Goal: Task Accomplishment & Management: Manage account settings

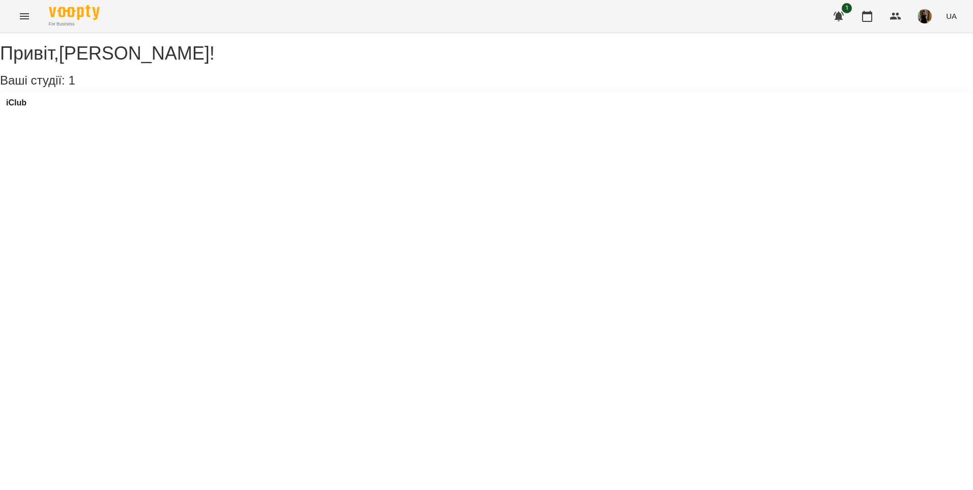
click at [25, 19] on icon "Menu" at bounding box center [24, 16] width 12 height 12
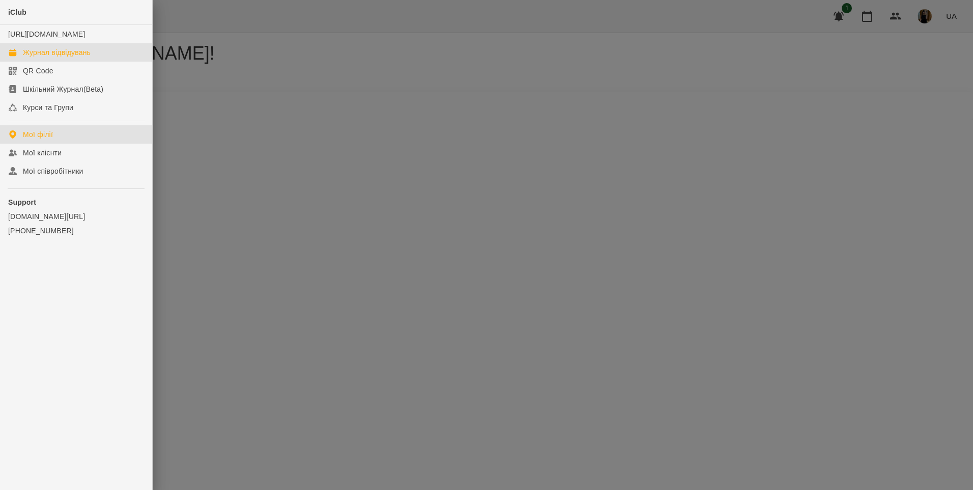
click at [32, 58] on div "Журнал відвідувань" at bounding box center [57, 52] width 68 height 10
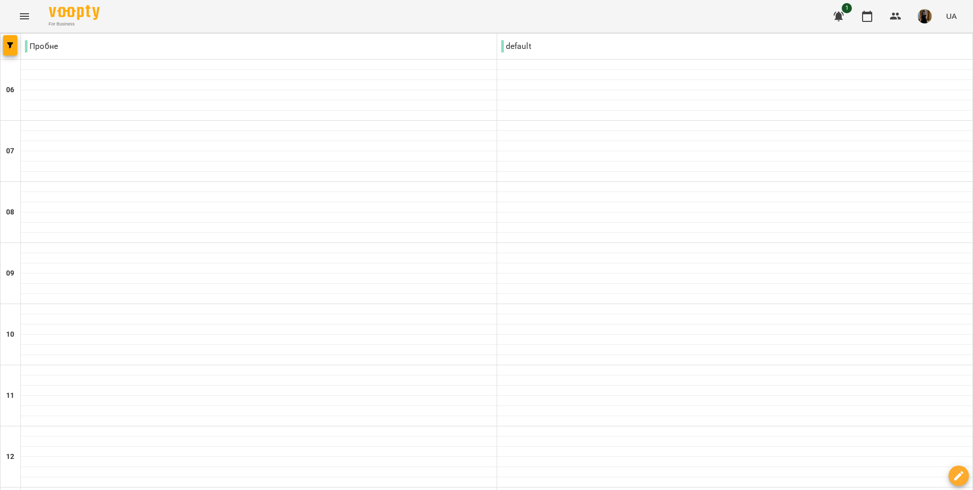
scroll to position [523, 0]
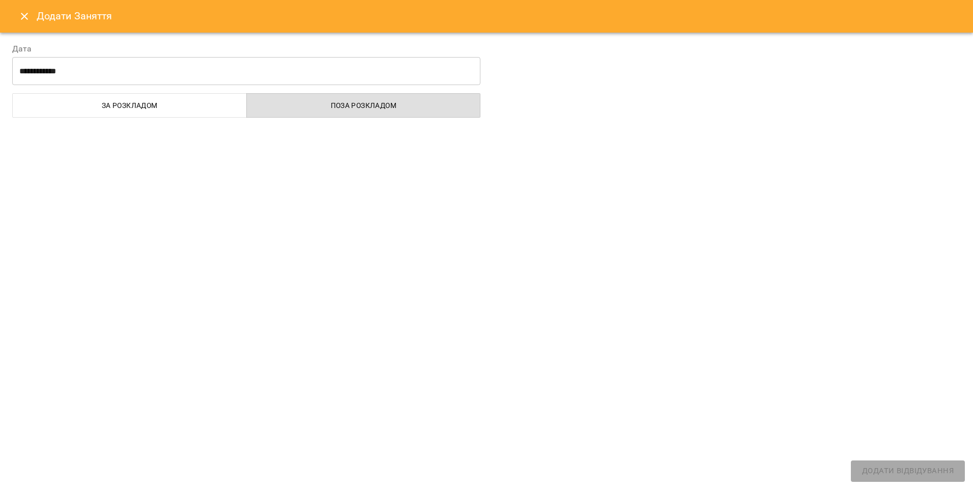
select select "**********"
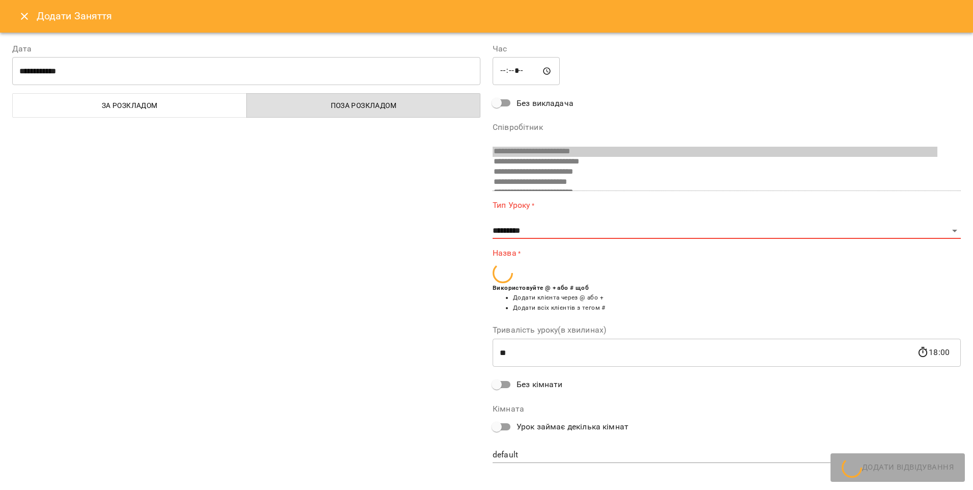
scroll to position [169, 0]
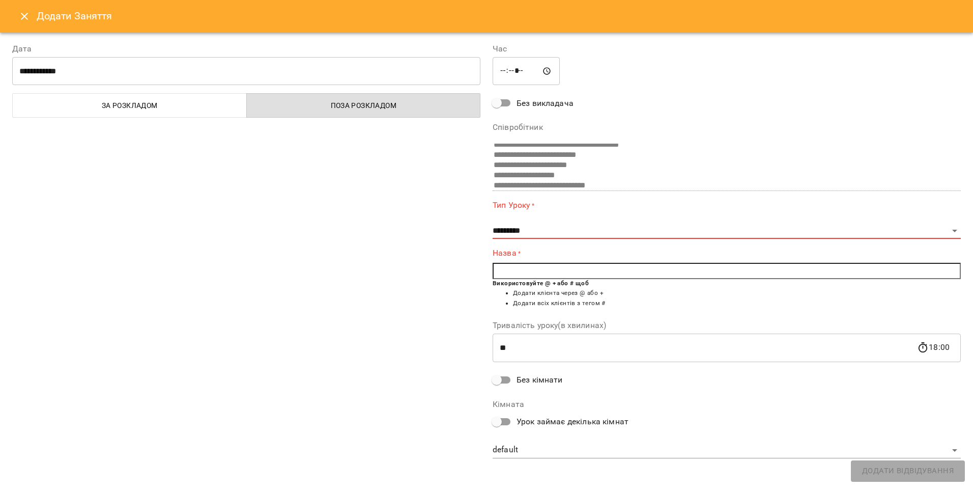
click at [23, 16] on icon "Close" at bounding box center [24, 16] width 12 height 12
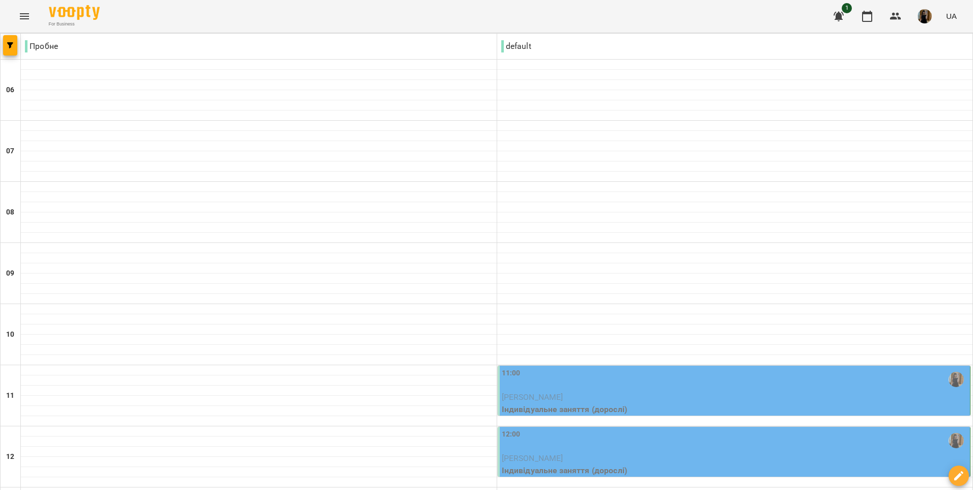
scroll to position [458, 0]
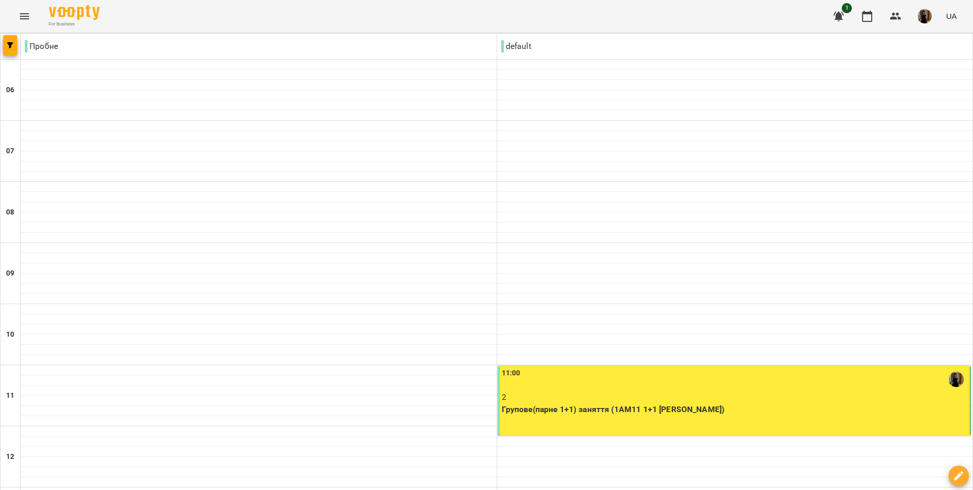
scroll to position [662, 0]
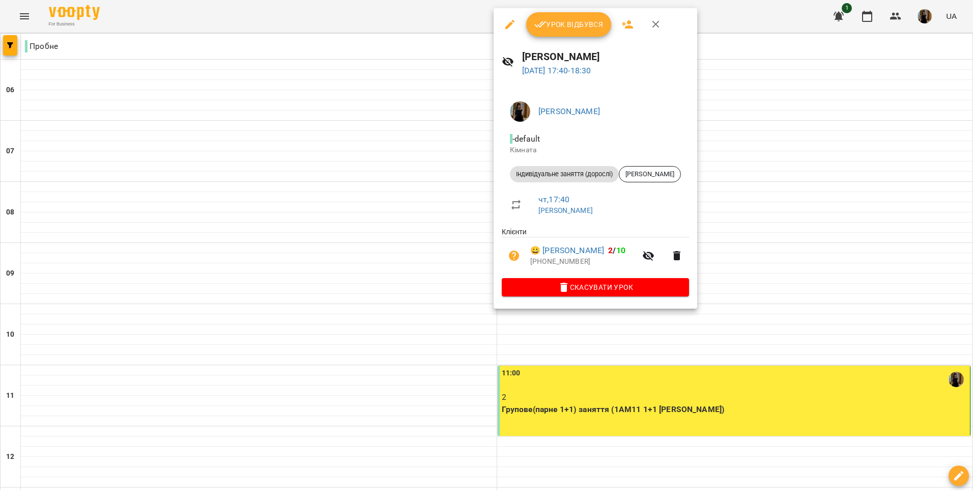
click at [562, 27] on span "Урок відбувся" at bounding box center [568, 24] width 69 height 12
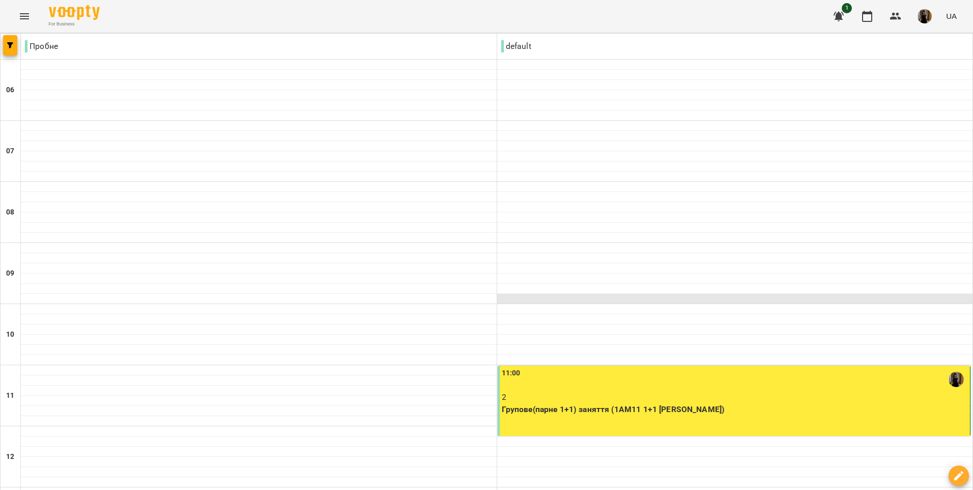
scroll to position [676, 0]
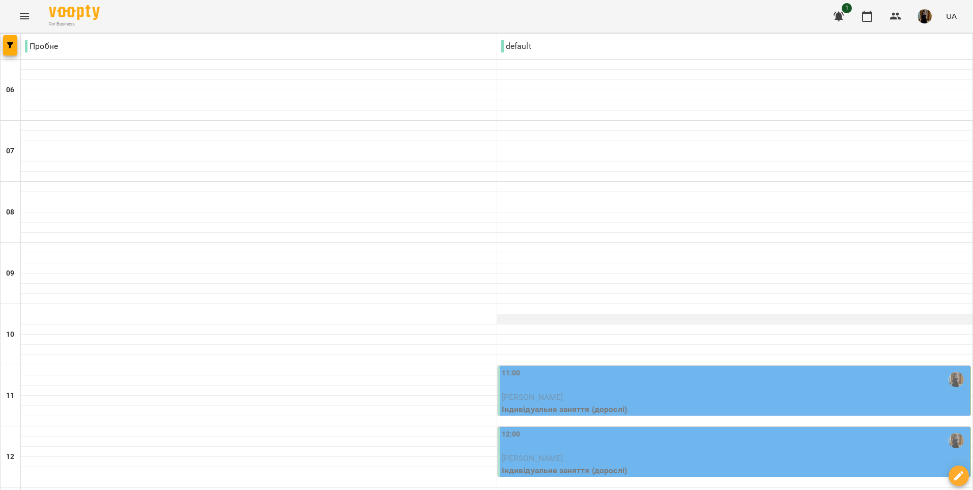
scroll to position [611, 0]
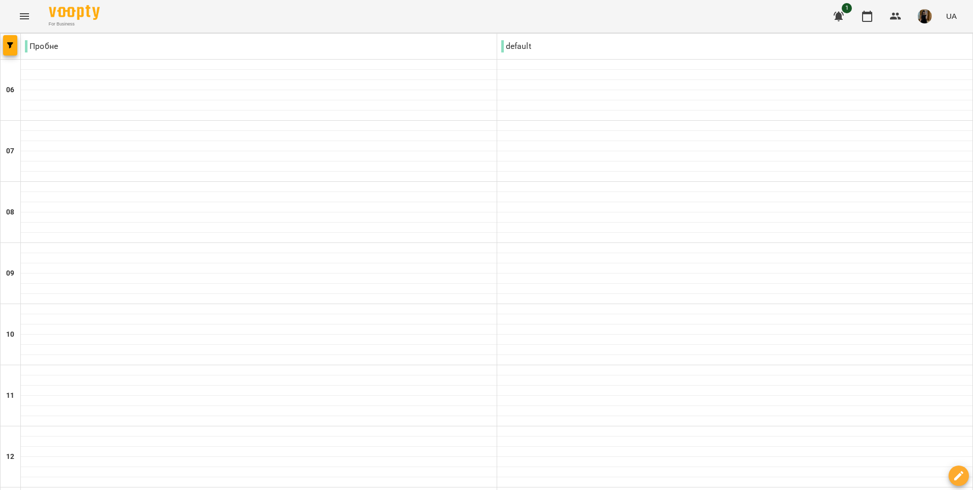
scroll to position [472, 0]
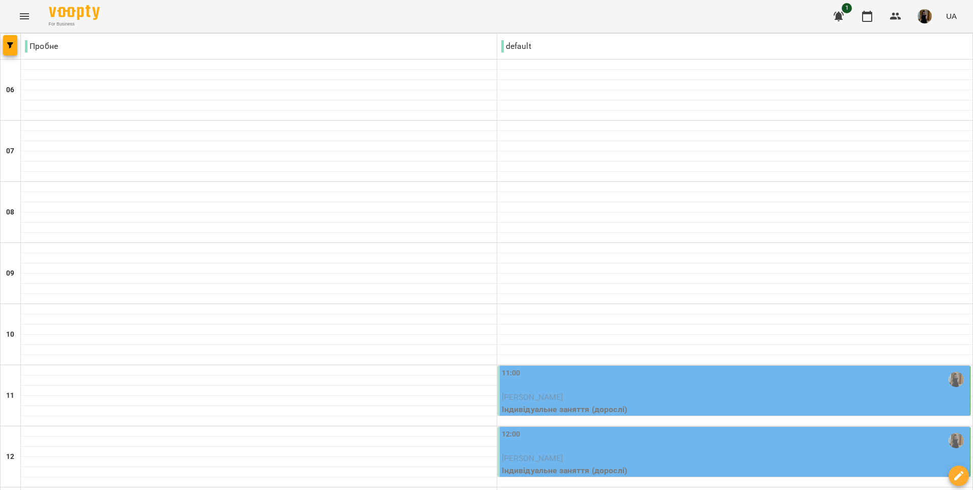
scroll to position [305, 0]
